Goal: Task Accomplishment & Management: Manage account settings

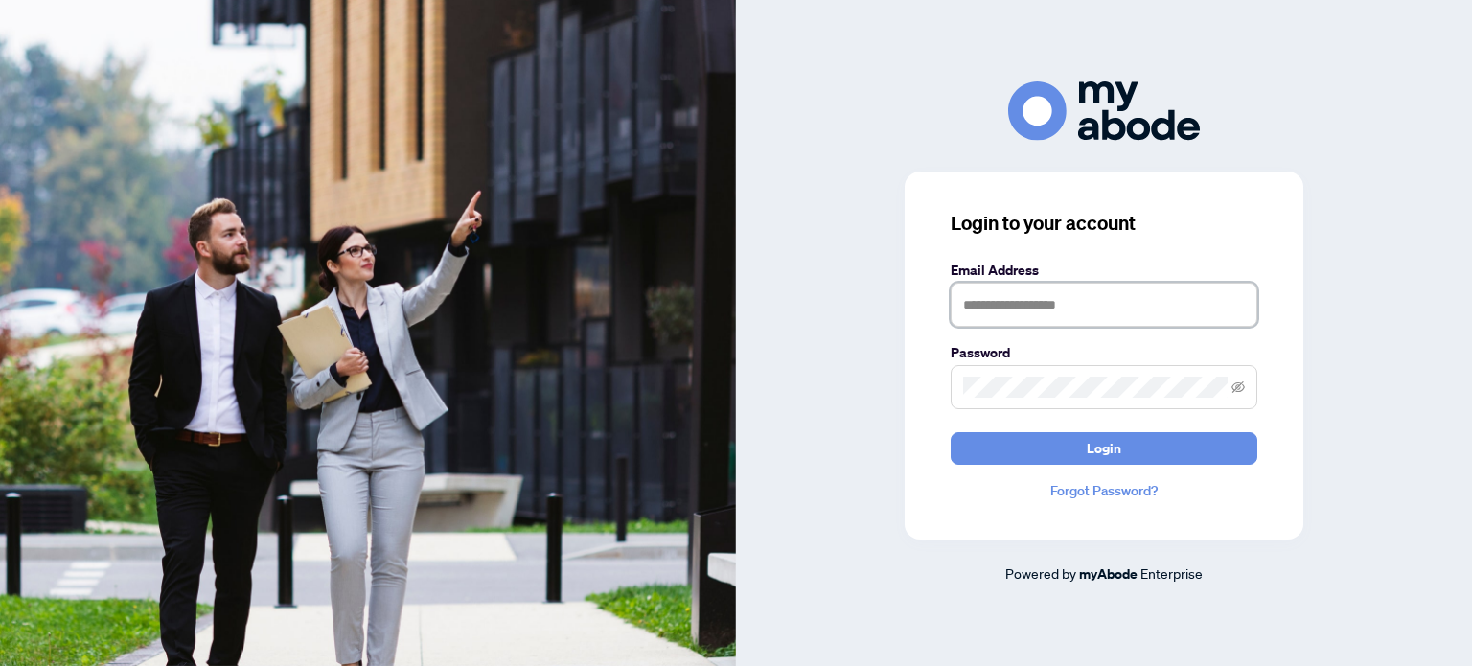
click at [1088, 307] on input "text" at bounding box center [1103, 305] width 307 height 44
type input "**********"
click at [950, 432] on button "Login" at bounding box center [1103, 448] width 307 height 33
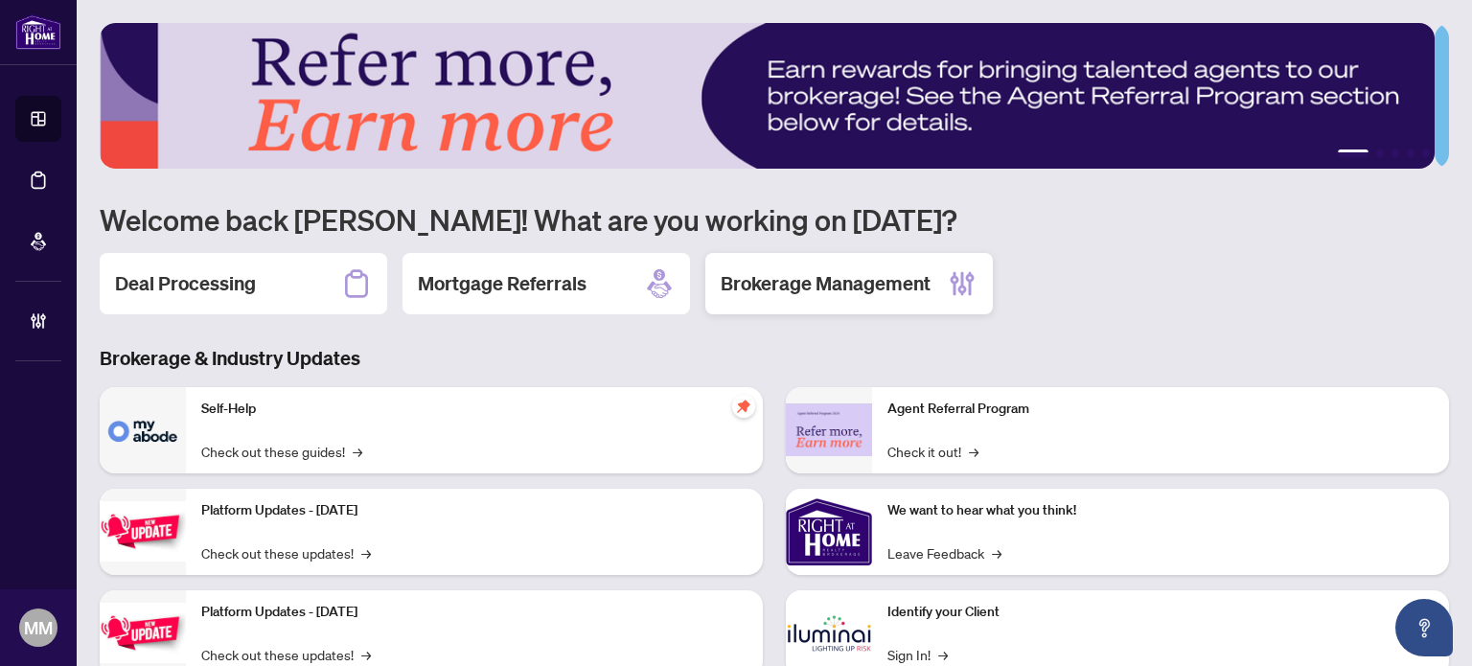
click at [922, 263] on div "Brokerage Management" at bounding box center [848, 283] width 287 height 61
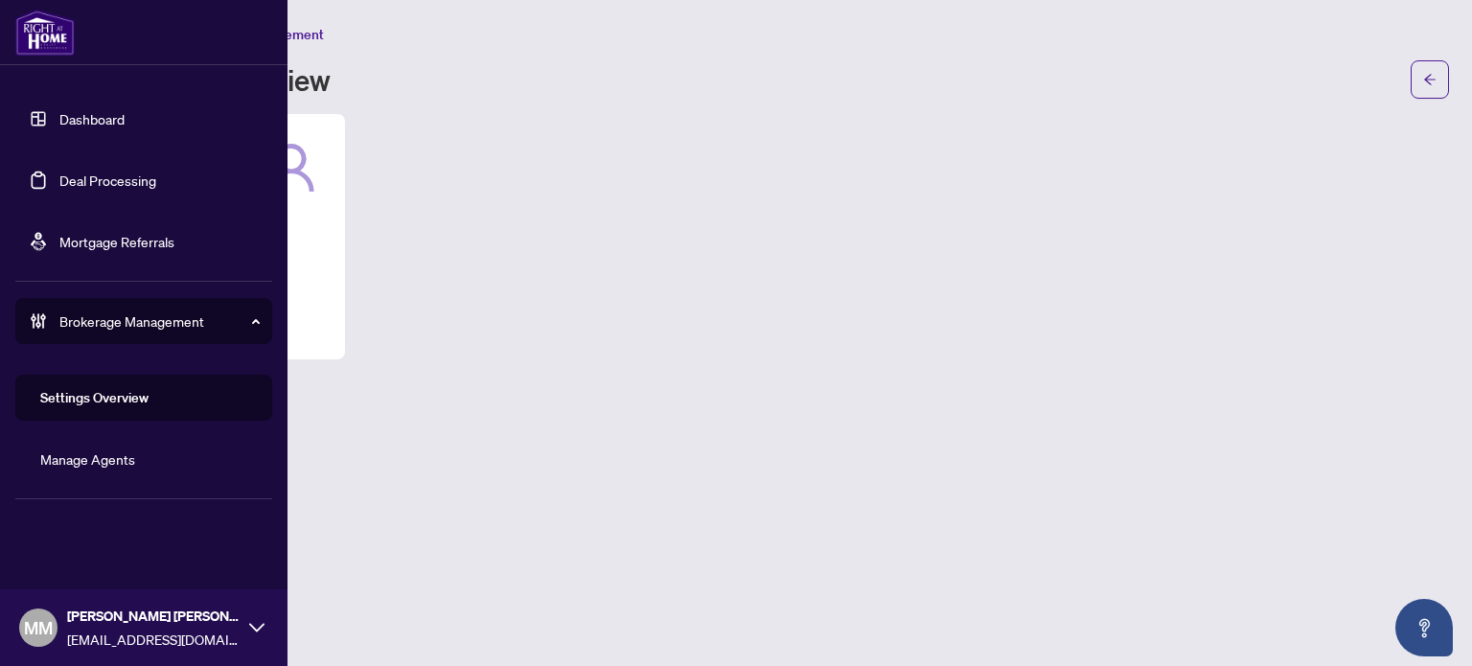
click at [77, 251] on ul "Dashboard Deal Processing Mortgage Referrals Brokerage Management Settings Over…" at bounding box center [143, 288] width 287 height 417
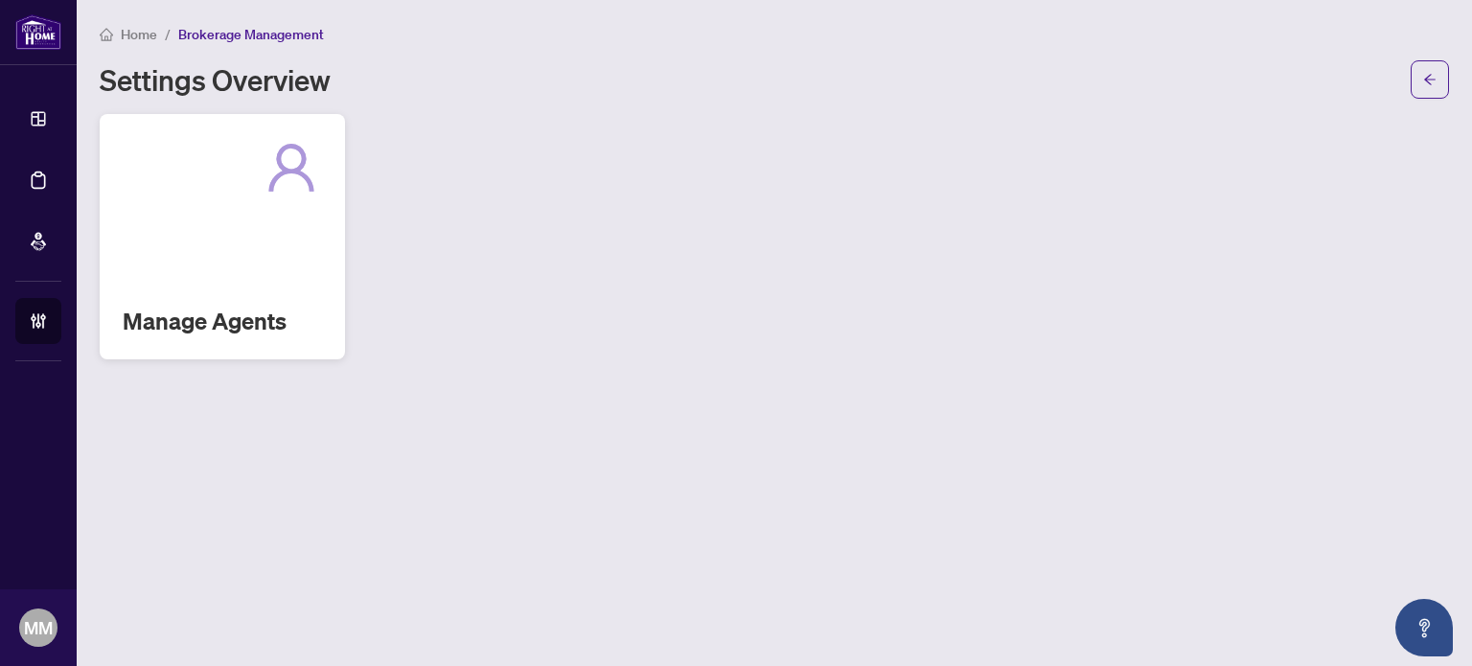
click at [330, 237] on div "Manage Agents" at bounding box center [222, 236] width 245 height 245
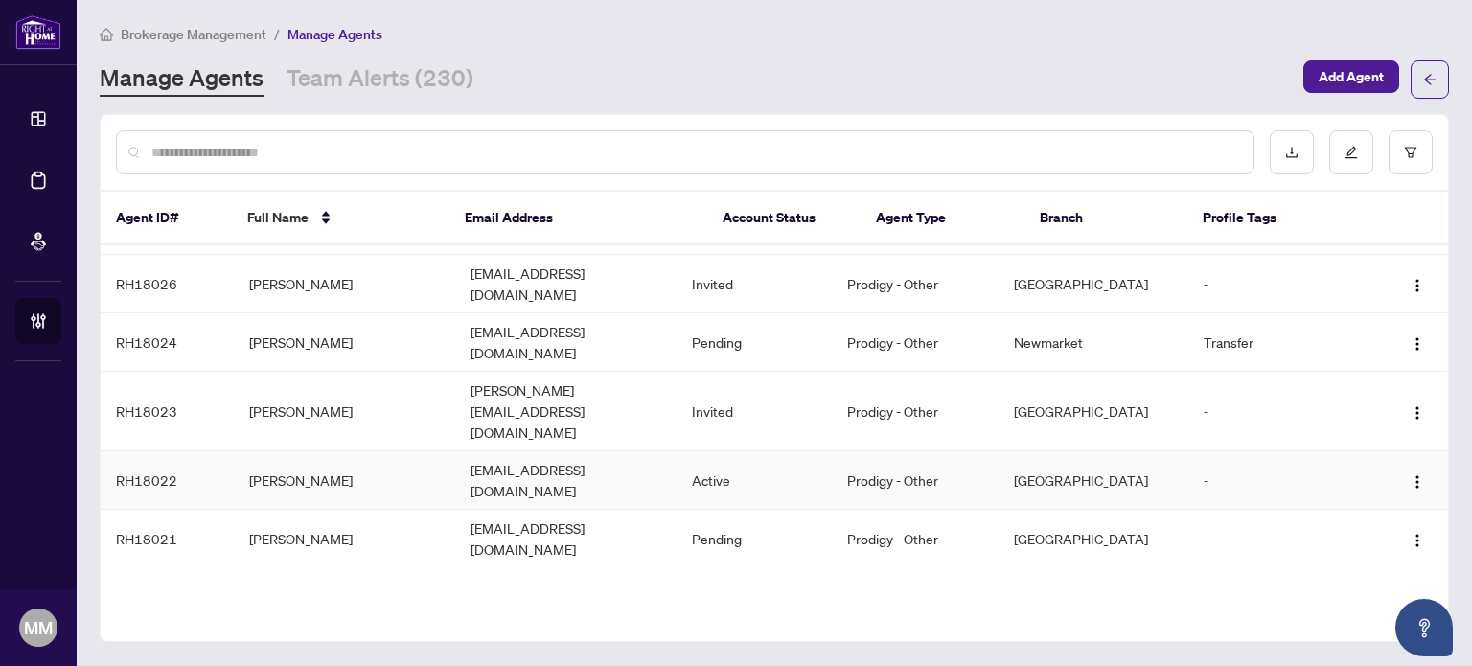
scroll to position [575, 0]
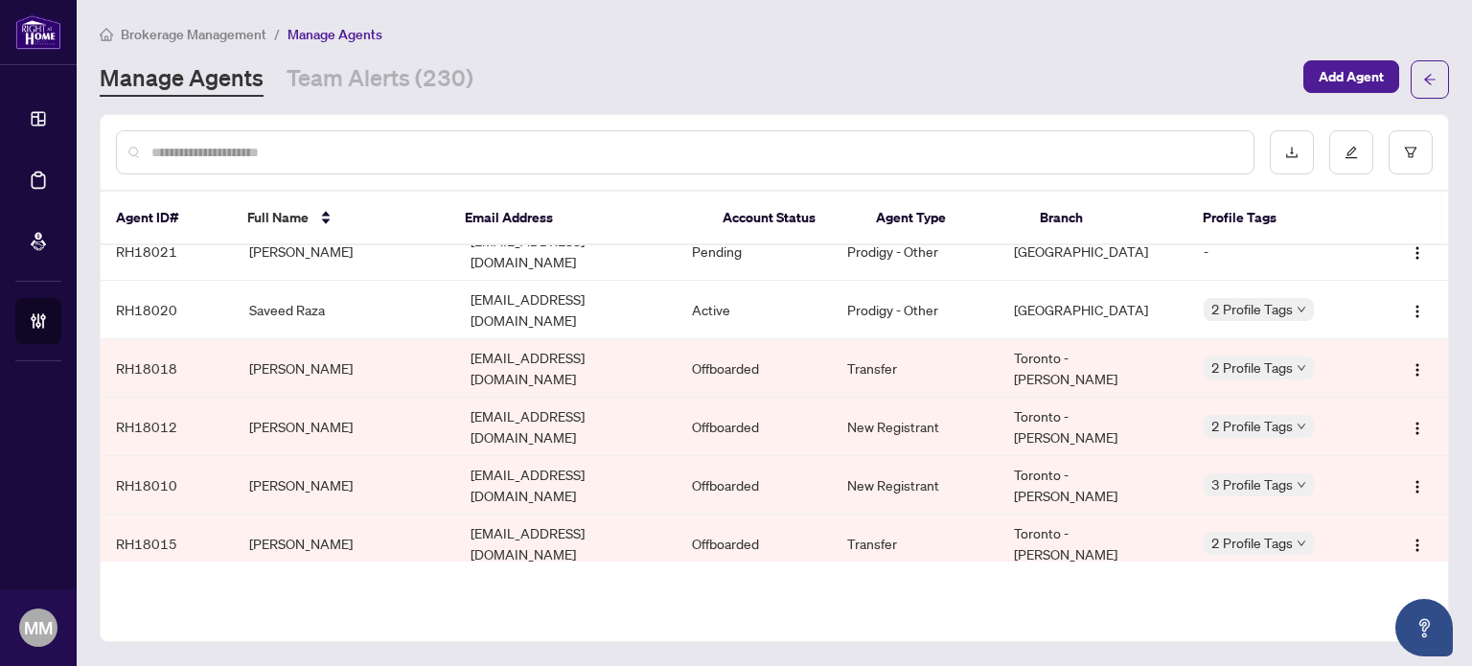
click at [399, 97] on div "Manage Agents Team Alerts (230) Add Agent" at bounding box center [774, 79] width 1349 height 38
click at [419, 80] on link "Team Alerts (230)" at bounding box center [379, 79] width 187 height 34
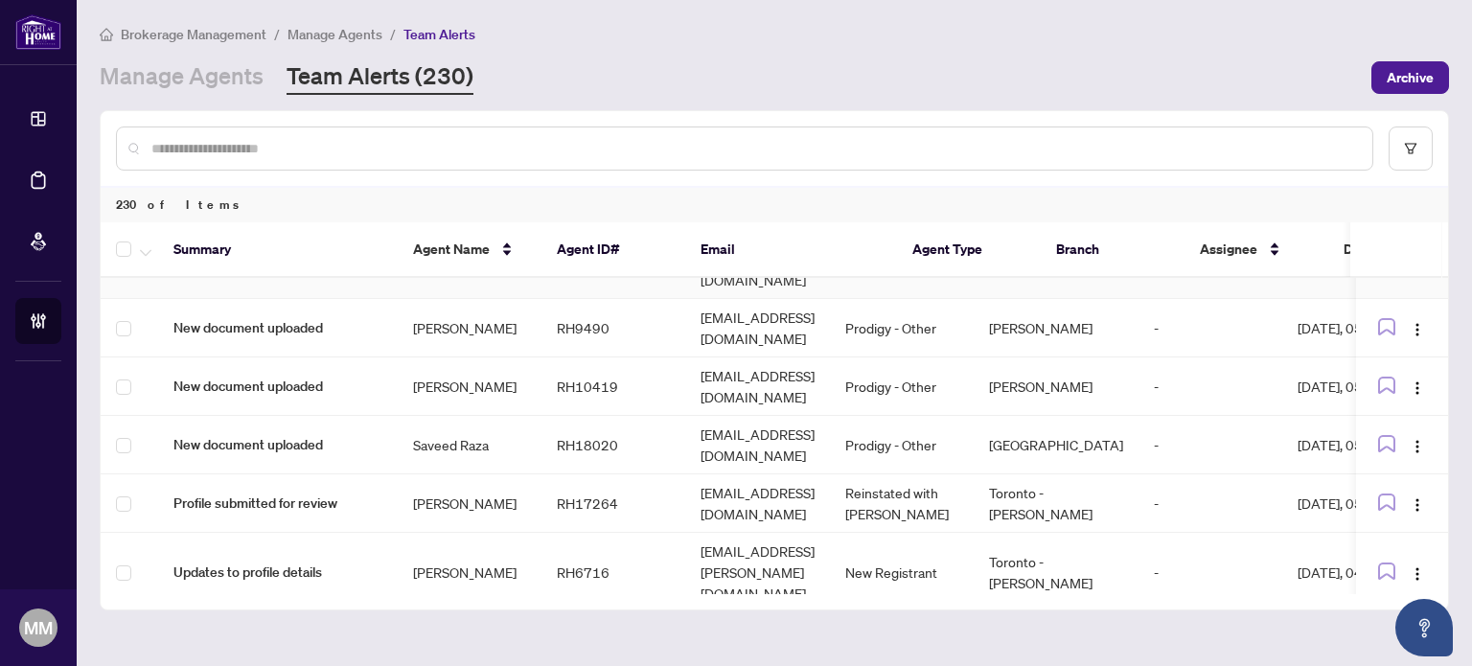
scroll to position [192, 0]
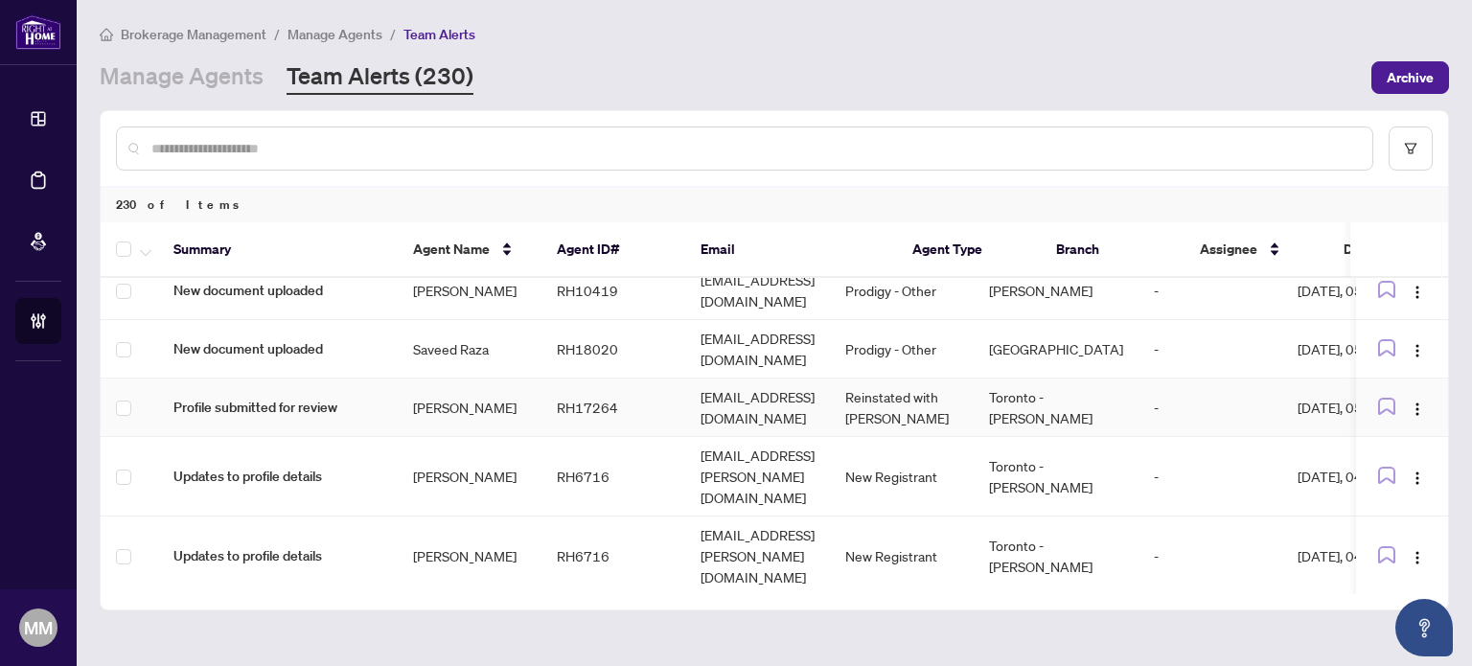
click at [769, 400] on td "[EMAIL_ADDRESS][DOMAIN_NAME]" at bounding box center [757, 407] width 145 height 58
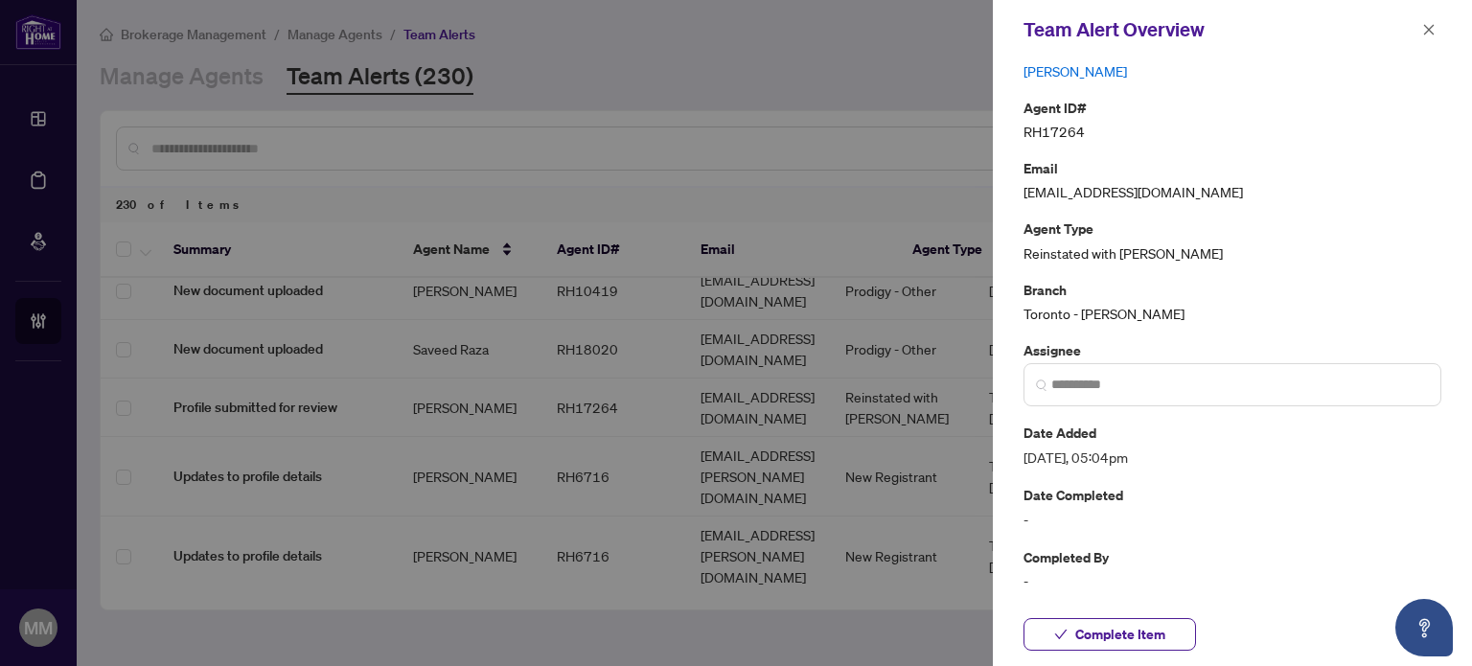
scroll to position [210, 0]
click at [1207, 395] on span at bounding box center [1232, 382] width 418 height 43
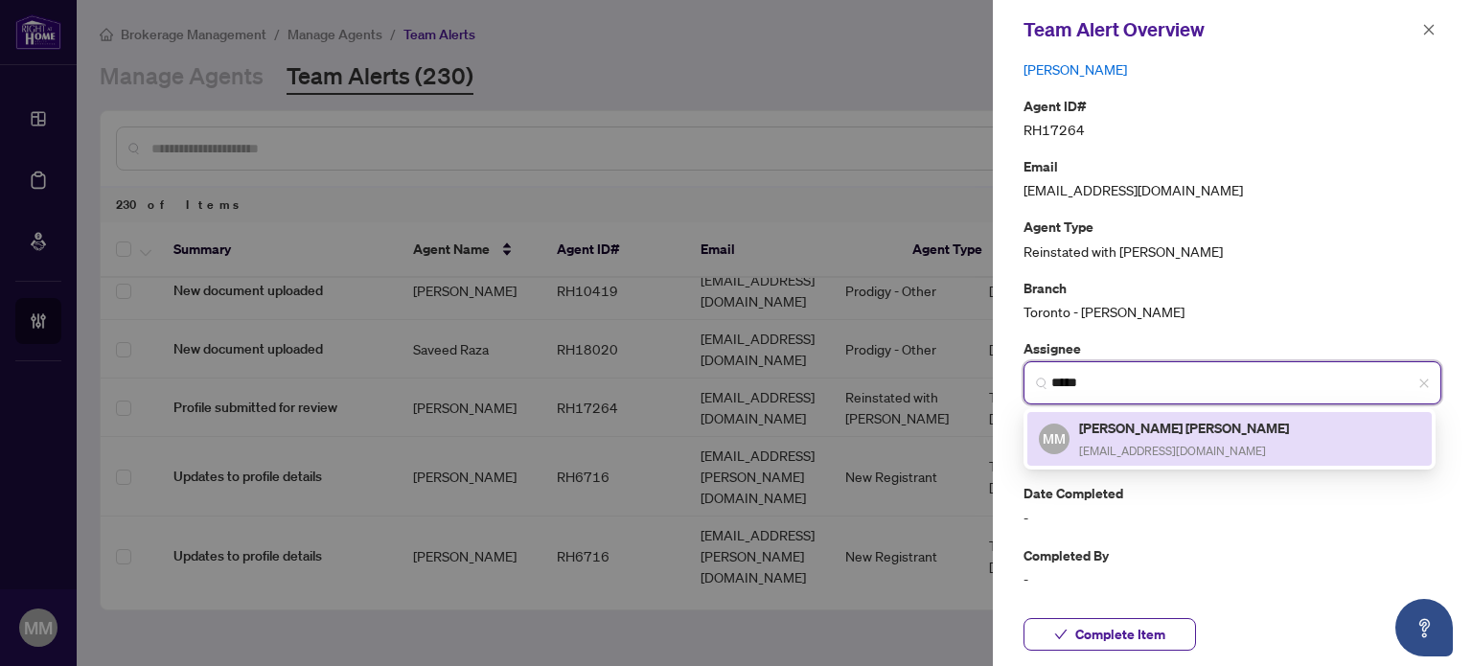
click at [1219, 428] on h5 "[PERSON_NAME] [PERSON_NAME]" at bounding box center [1185, 428] width 213 height 22
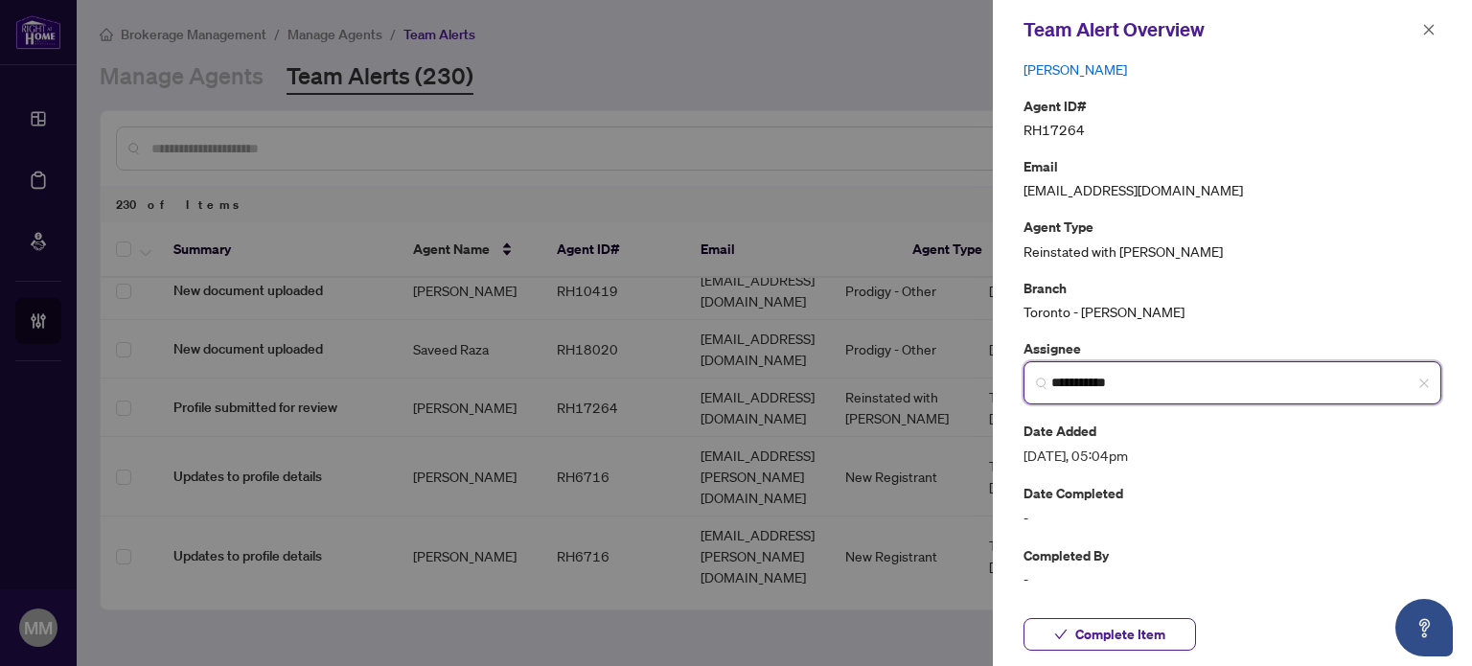
type input "**********"
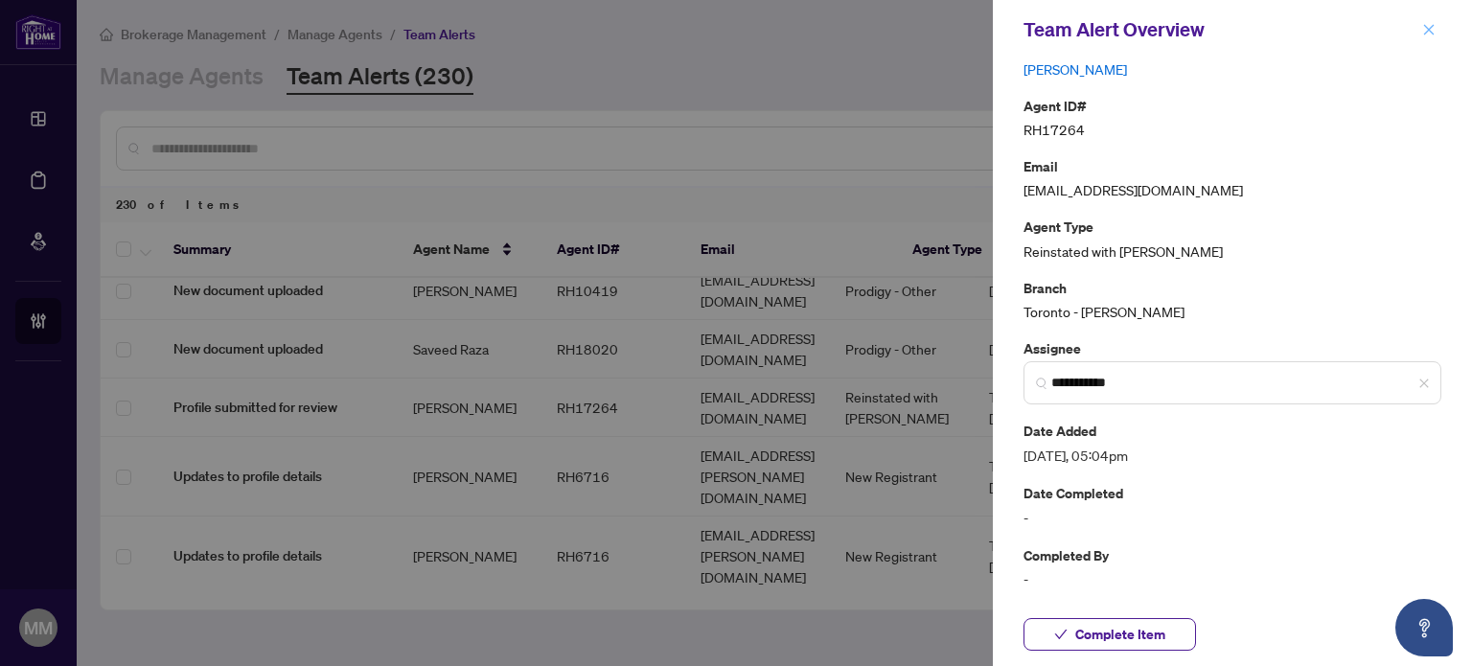
click at [1435, 22] on div "Team Alert Overview" at bounding box center [1232, 29] width 479 height 59
click at [1423, 26] on icon "close" at bounding box center [1428, 29] width 13 height 13
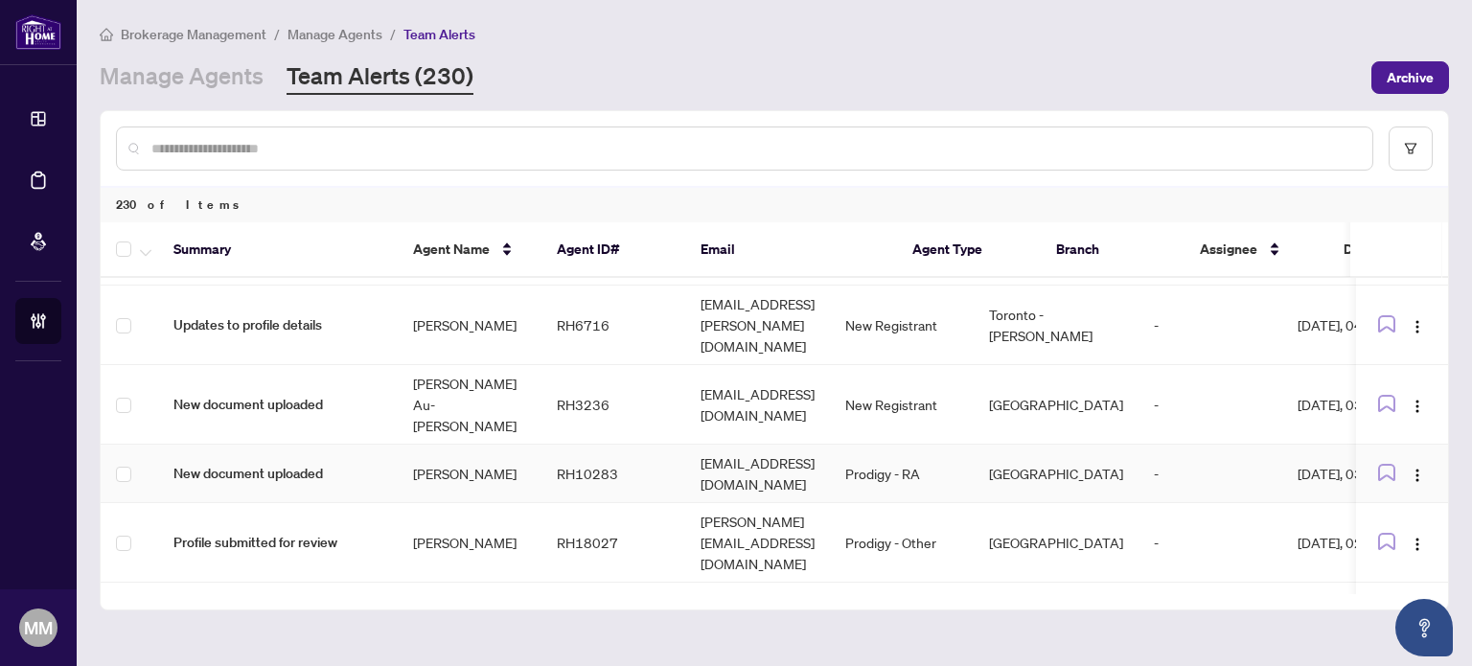
scroll to position [479, 0]
